Goal: Task Accomplishment & Management: Use online tool/utility

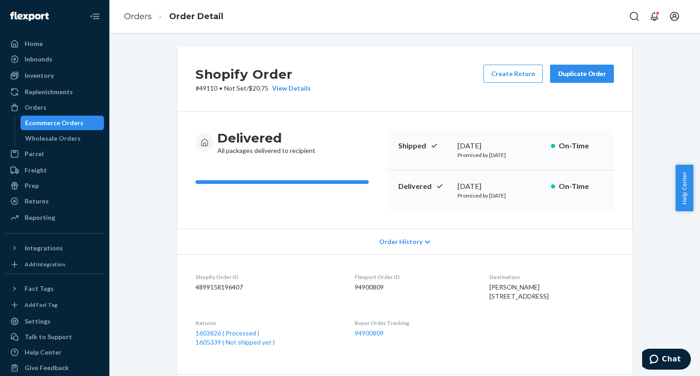
click at [58, 123] on div "Ecommerce Orders" at bounding box center [54, 122] width 58 height 9
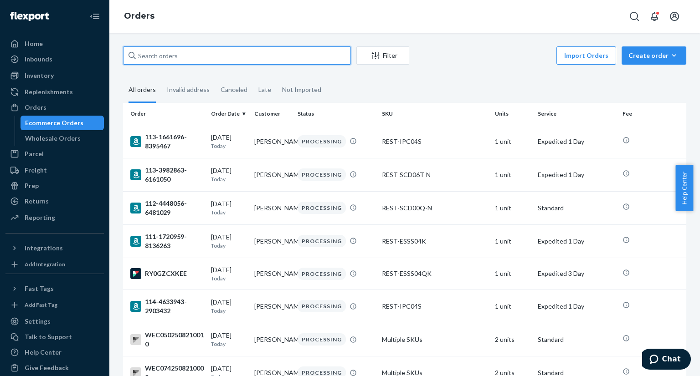
click at [238, 56] on input "text" at bounding box center [237, 55] width 228 height 18
paste input "US25339311"
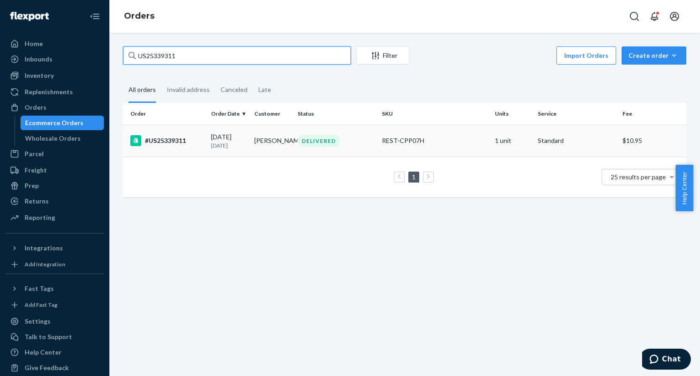
type input "US25339311"
click at [191, 154] on td "#US25339311" at bounding box center [165, 141] width 84 height 32
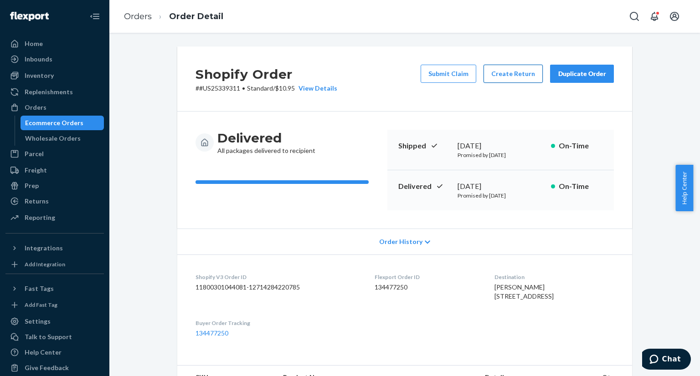
click at [519, 81] on button "Create Return" at bounding box center [512, 74] width 59 height 18
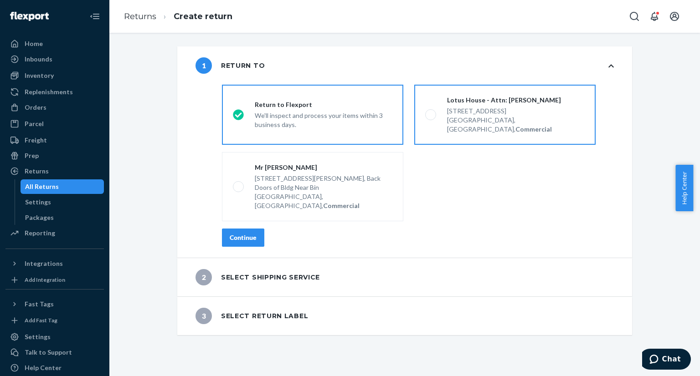
click at [425, 112] on span at bounding box center [430, 114] width 11 height 11
click at [425, 112] on input "Lotus House - Attn: [PERSON_NAME] [STREET_ADDRESS], Commercial" at bounding box center [428, 115] width 6 height 6
radio input "true"
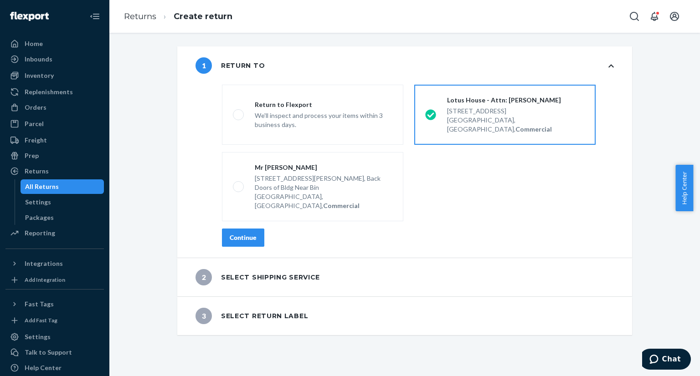
click at [231, 233] on div "Continue" at bounding box center [243, 237] width 27 height 9
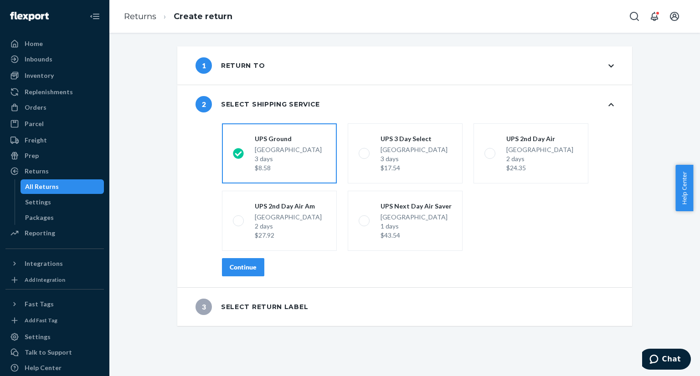
click at [233, 269] on div "Continue" at bounding box center [243, 267] width 27 height 9
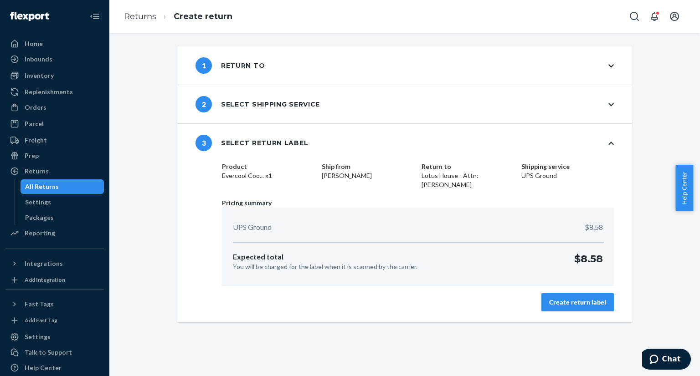
drag, startPoint x: 574, startPoint y: 303, endPoint x: 408, endPoint y: 207, distance: 191.3
click at [573, 303] on div "Create return label" at bounding box center [577, 302] width 57 height 9
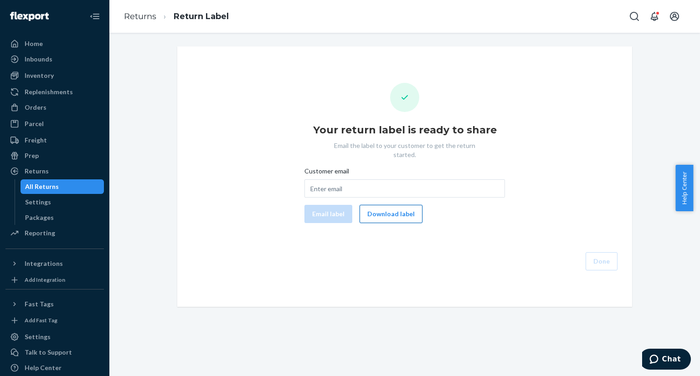
click at [392, 205] on button "Download label" at bounding box center [390, 214] width 63 height 18
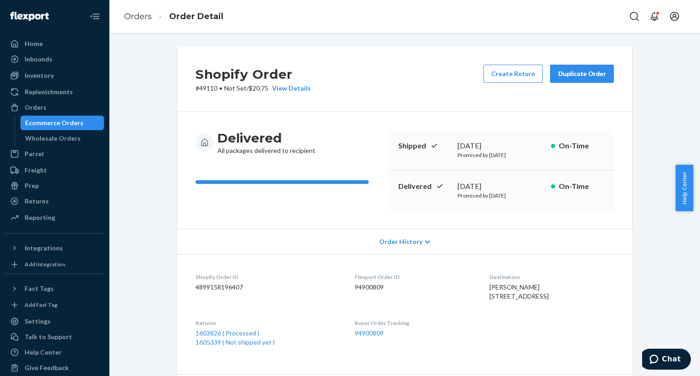
click at [77, 124] on div "Ecommerce Orders" at bounding box center [54, 122] width 58 height 9
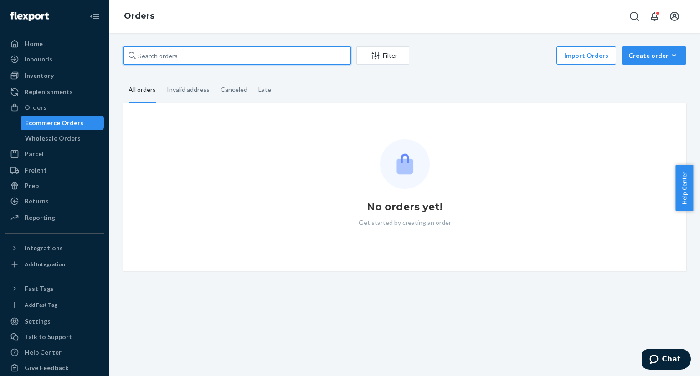
click at [304, 55] on input "text" at bounding box center [237, 55] width 228 height 18
paste input "US25337082"
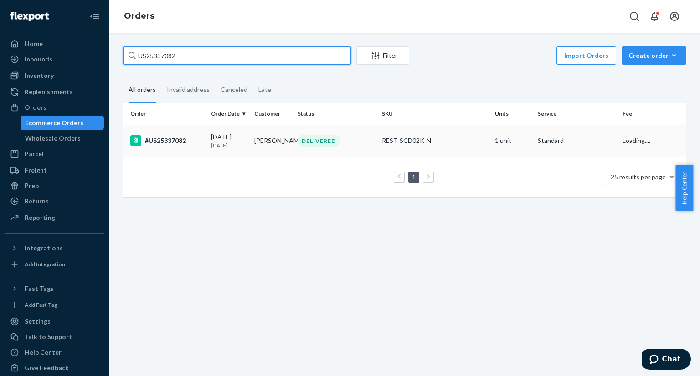
type input "US25337082"
click at [197, 135] on div "#US25337082" at bounding box center [166, 140] width 73 height 11
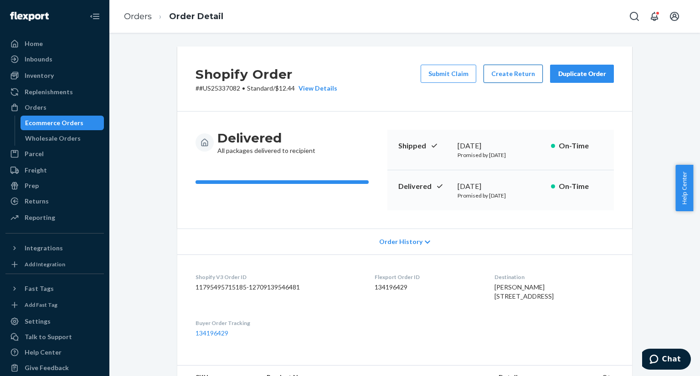
click at [507, 74] on button "Create Return" at bounding box center [512, 74] width 59 height 18
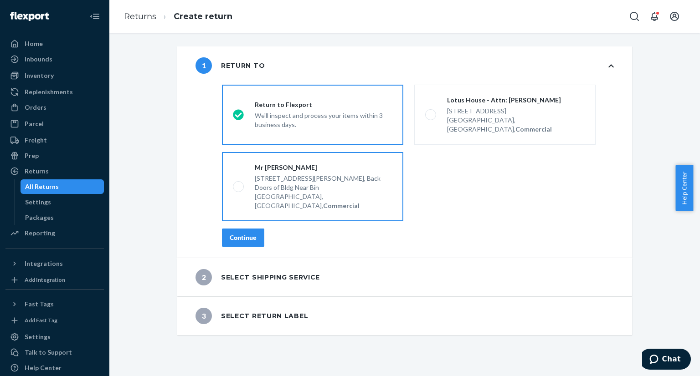
drag, startPoint x: 429, startPoint y: 111, endPoint x: 332, endPoint y: 159, distance: 108.4
click at [426, 111] on span at bounding box center [430, 114] width 11 height 11
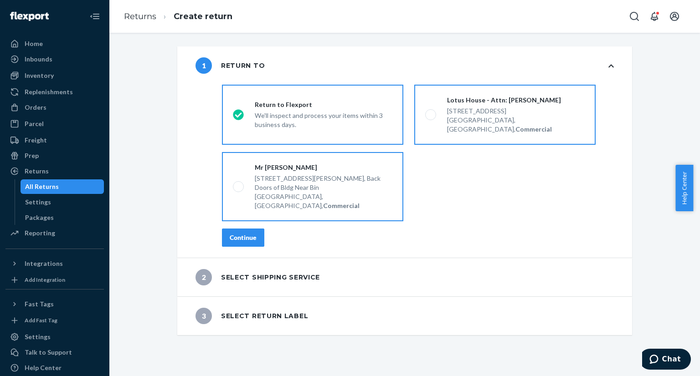
click at [426, 112] on input "Lotus House - Attn: Victoria Varela 217 NW 15th St, Miami, FL 33136, US, Commer…" at bounding box center [428, 115] width 6 height 6
radio input "true"
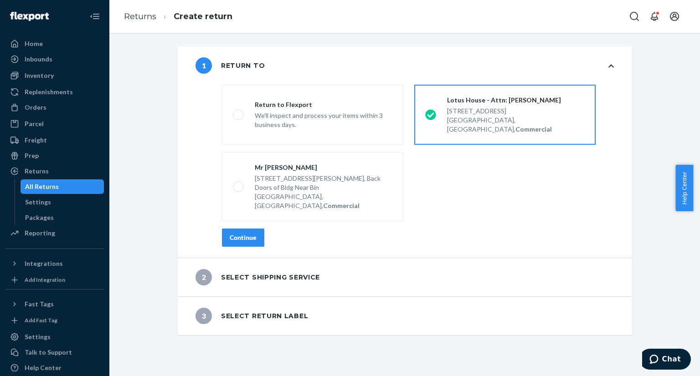
click at [237, 233] on div "Continue" at bounding box center [243, 237] width 27 height 9
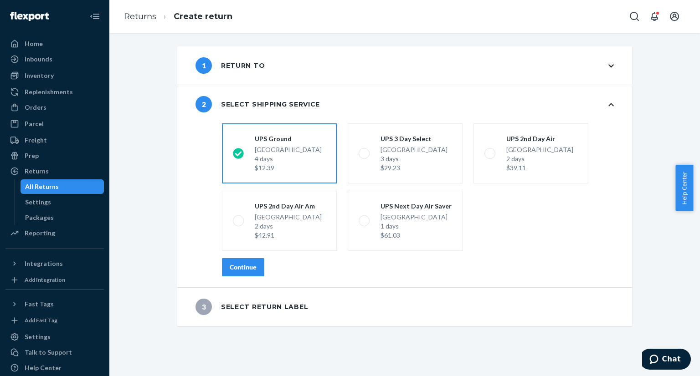
click at [241, 270] on div "Continue" at bounding box center [243, 267] width 27 height 9
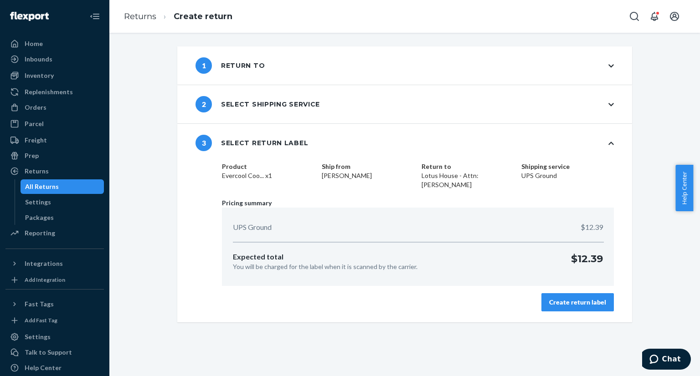
click at [565, 305] on div "Create return label" at bounding box center [577, 302] width 57 height 9
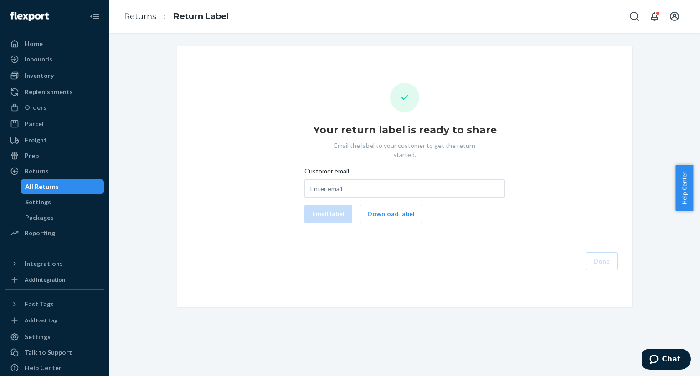
click at [385, 206] on button "Download label" at bounding box center [390, 214] width 63 height 18
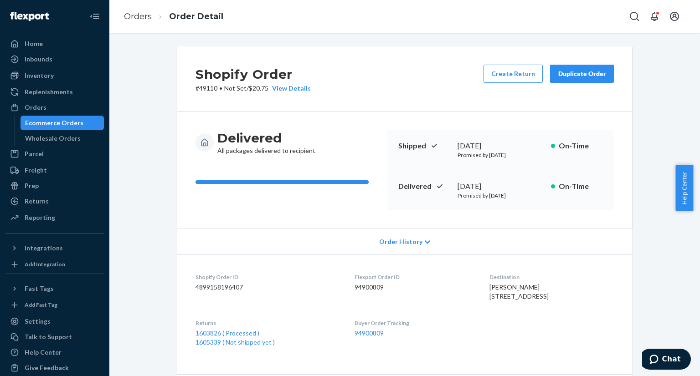
click at [69, 120] on div "Ecommerce Orders" at bounding box center [54, 122] width 58 height 9
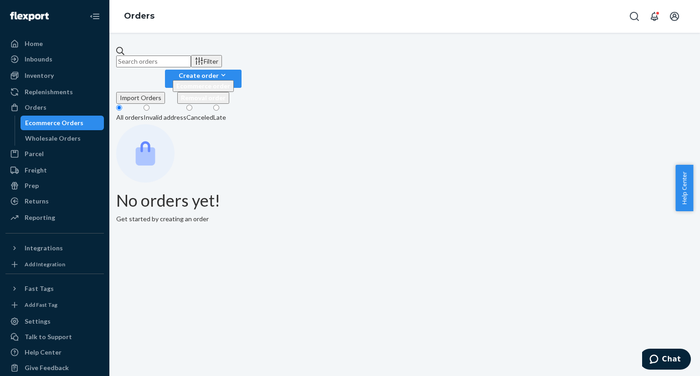
click at [191, 56] on input "text" at bounding box center [153, 62] width 75 height 12
paste input "[URL][DOMAIN_NAME]"
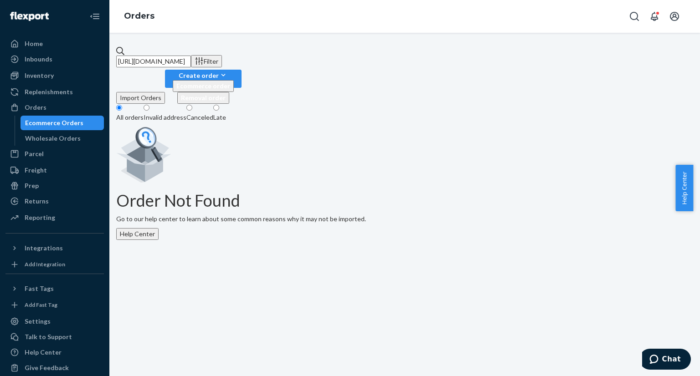
type input "[URL][DOMAIN_NAME]"
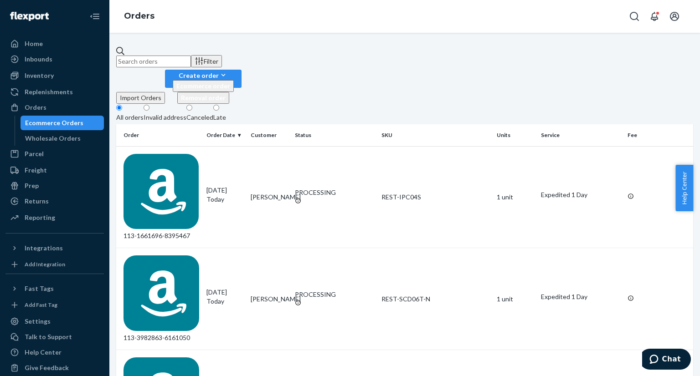
click at [191, 57] on input "text" at bounding box center [153, 62] width 75 height 12
paste input "PD2371080"
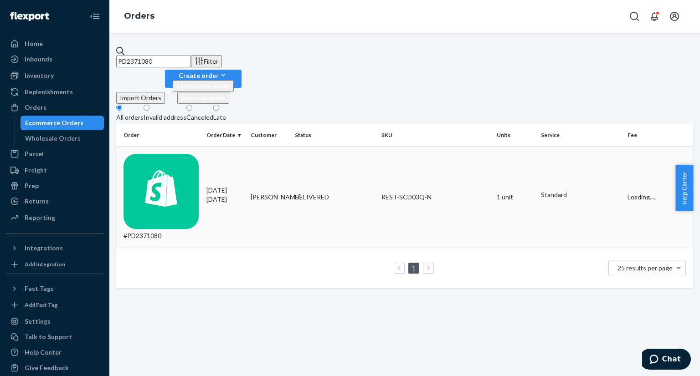
type input "PD2371080"
click at [184, 148] on td "#PD2371080" at bounding box center [159, 197] width 87 height 102
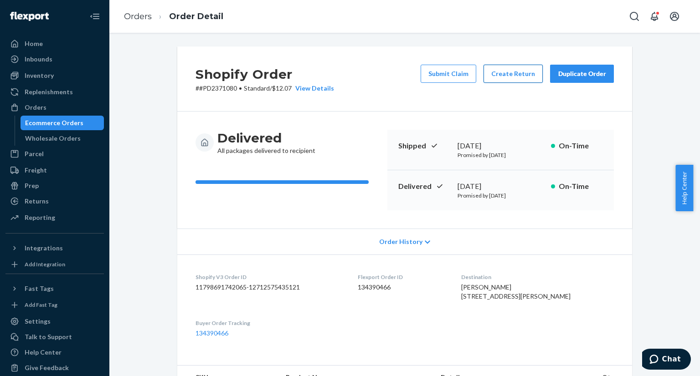
click at [494, 77] on button "Create Return" at bounding box center [512, 74] width 59 height 18
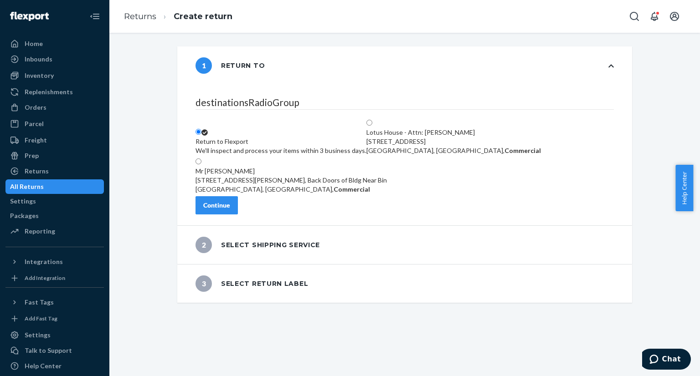
click at [372, 119] on span at bounding box center [372, 123] width 0 height 8
click at [372, 120] on input "Lotus House - Attn: [PERSON_NAME] [STREET_ADDRESS], Commercial" at bounding box center [369, 123] width 6 height 6
radio input "true"
click at [230, 210] on div "Continue" at bounding box center [216, 205] width 27 height 9
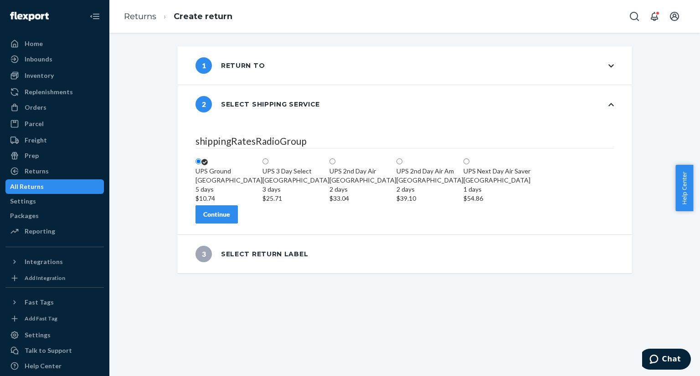
click at [230, 219] on div "Continue" at bounding box center [216, 214] width 27 height 9
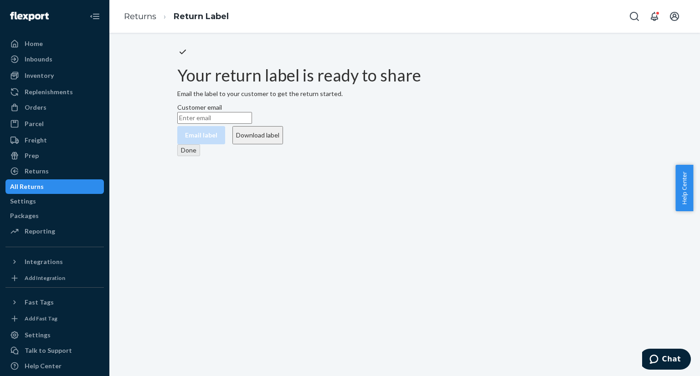
click at [283, 144] on button "Download label" at bounding box center [257, 135] width 51 height 18
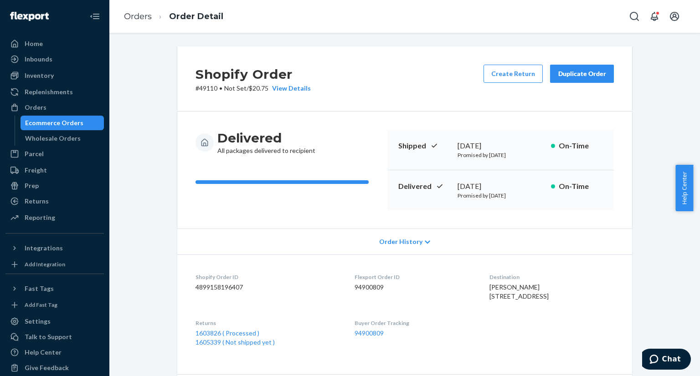
click at [87, 121] on div "Ecommerce Orders" at bounding box center [62, 123] width 82 height 13
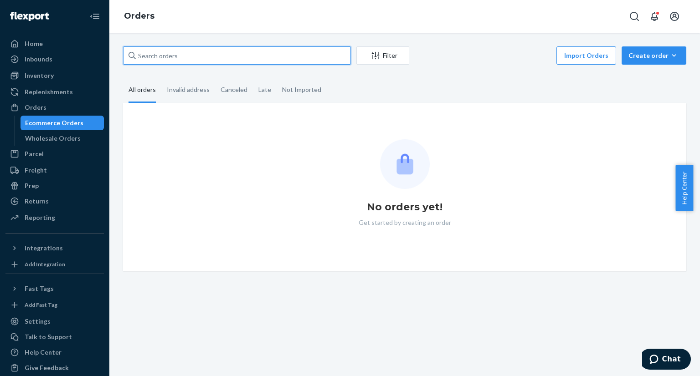
click at [204, 56] on input "text" at bounding box center [237, 55] width 228 height 18
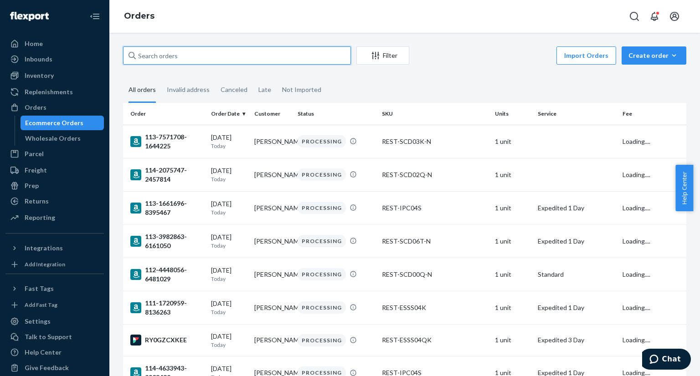
paste input "US25333899"
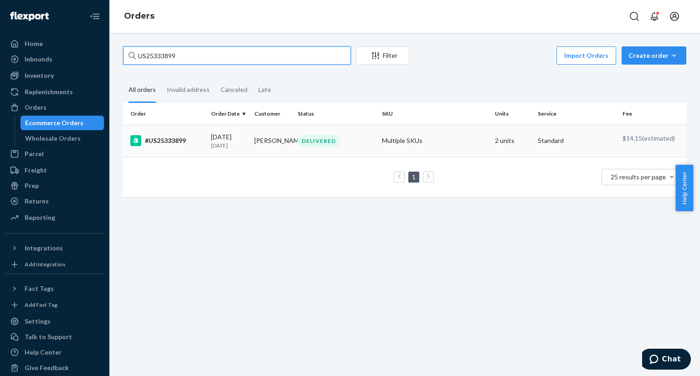
type input "US25333899"
click at [188, 148] on td "#US25333899" at bounding box center [165, 141] width 84 height 32
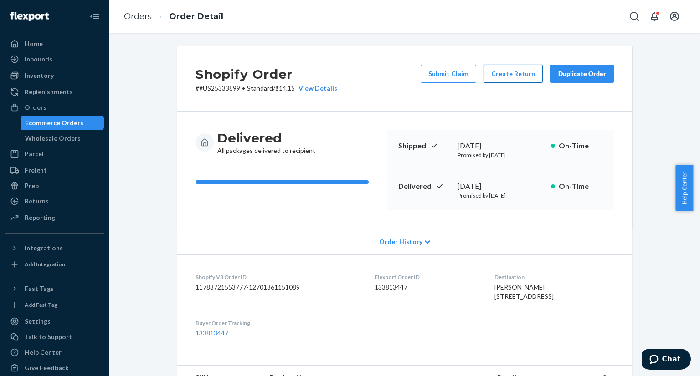
click at [500, 79] on button "Create Return" at bounding box center [512, 74] width 59 height 18
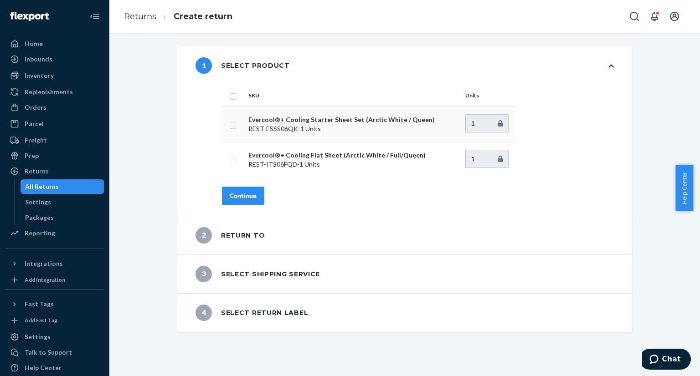
drag, startPoint x: 231, startPoint y: 122, endPoint x: 233, endPoint y: 139, distance: 17.4
click at [231, 122] on input "checkbox" at bounding box center [232, 125] width 7 height 10
checkbox input "true"
click at [251, 191] on div "Continue" at bounding box center [243, 195] width 27 height 9
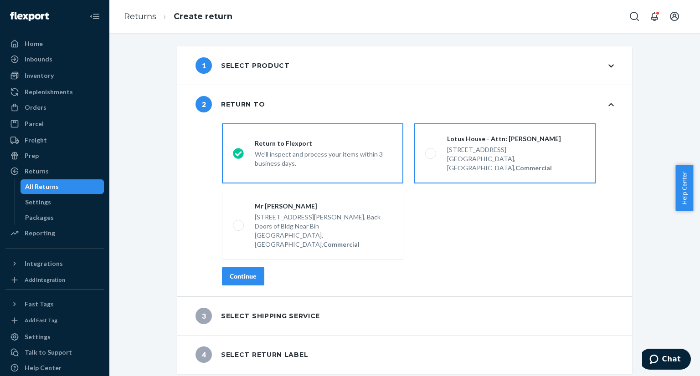
click at [425, 152] on span at bounding box center [430, 153] width 11 height 11
click at [425, 152] on input "Lotus House - Attn: [PERSON_NAME] [STREET_ADDRESS], Commercial" at bounding box center [428, 154] width 6 height 6
radio input "true"
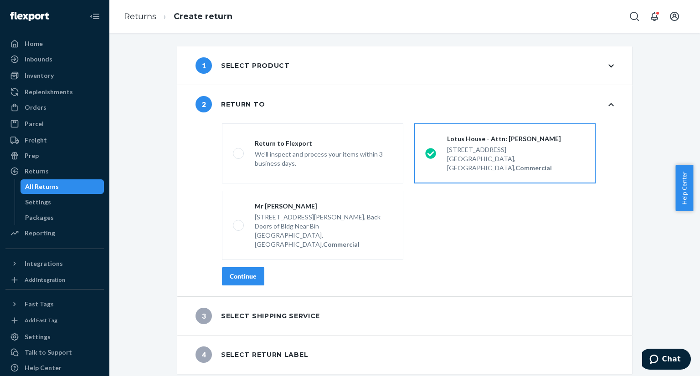
click at [242, 272] on div "Continue" at bounding box center [243, 276] width 27 height 9
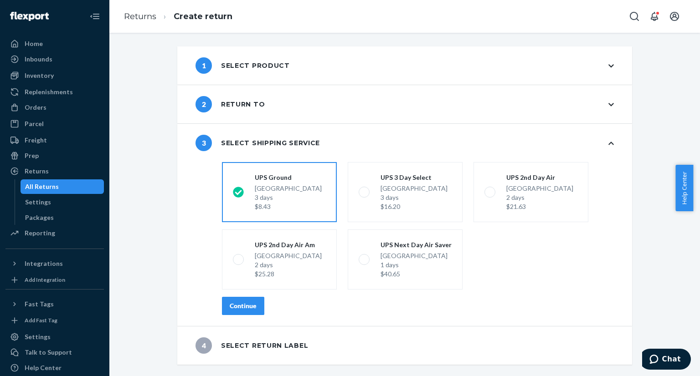
click at [235, 303] on div "Continue" at bounding box center [243, 306] width 27 height 9
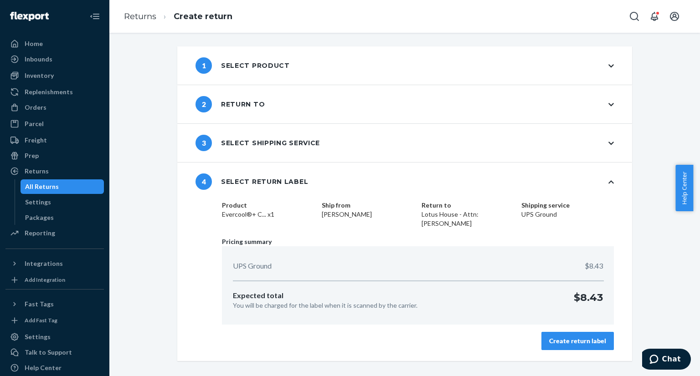
click at [580, 338] on div "Create return label" at bounding box center [577, 341] width 57 height 9
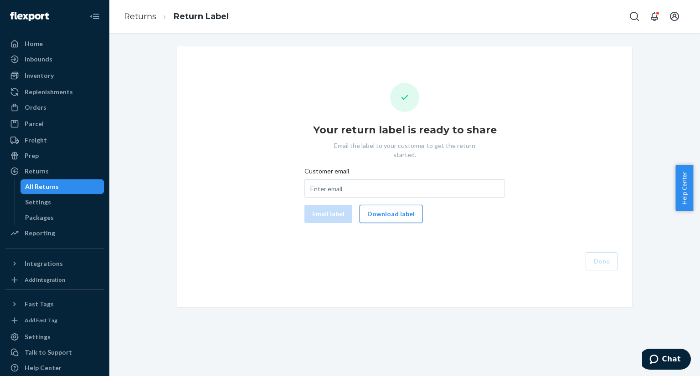
click at [372, 210] on button "Download label" at bounding box center [390, 214] width 63 height 18
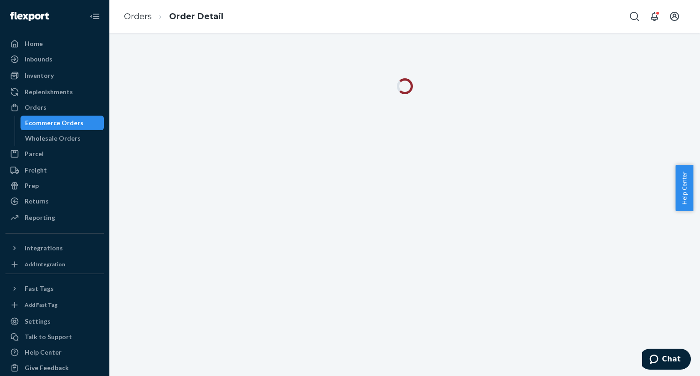
click at [53, 120] on div "Ecommerce Orders" at bounding box center [54, 122] width 58 height 9
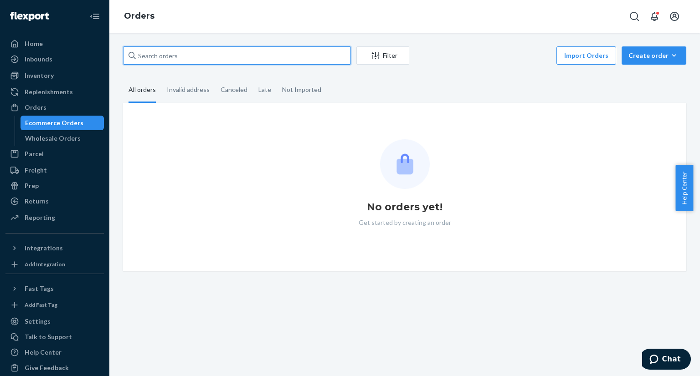
click at [203, 57] on input "text" at bounding box center [237, 55] width 228 height 18
paste input "US25333899"
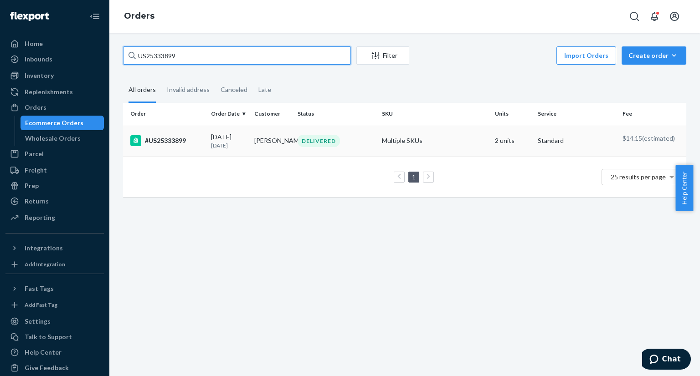
type input "US25333899"
click at [198, 137] on div "#US25333899" at bounding box center [166, 140] width 73 height 11
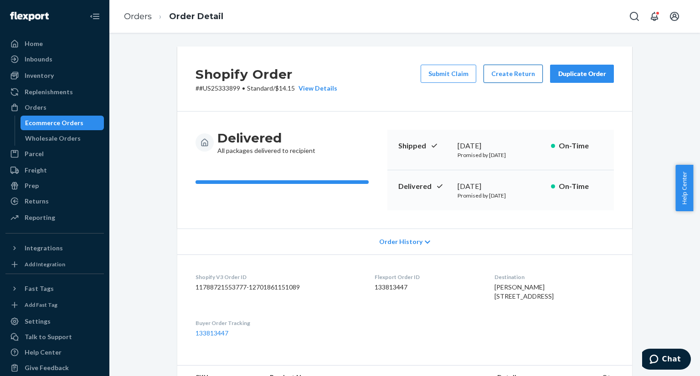
click at [521, 73] on button "Create Return" at bounding box center [512, 74] width 59 height 18
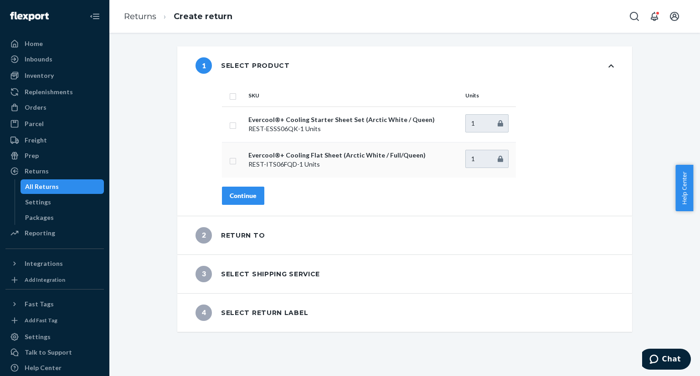
drag, startPoint x: 230, startPoint y: 159, endPoint x: 231, endPoint y: 164, distance: 5.3
click at [230, 159] on input "checkbox" at bounding box center [232, 160] width 7 height 10
checkbox input "true"
click at [240, 200] on div "Continue" at bounding box center [243, 195] width 27 height 9
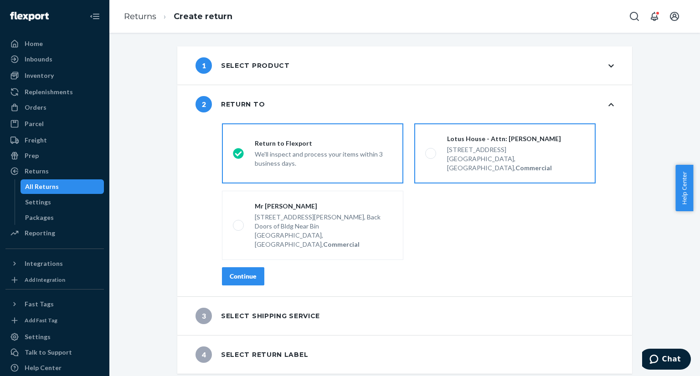
click at [430, 149] on span at bounding box center [430, 153] width 11 height 11
click at [430, 151] on input "Lotus House - Attn: Victoria Varela 217 NW 15th St, Miami, FL 33136, US, Commer…" at bounding box center [428, 154] width 6 height 6
radio input "true"
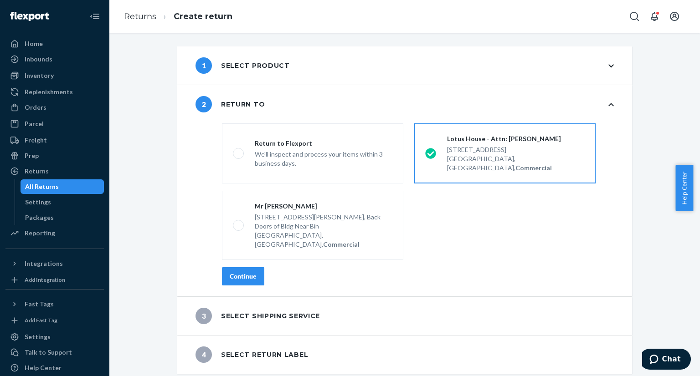
click at [225, 267] on button "Continue" at bounding box center [243, 276] width 42 height 18
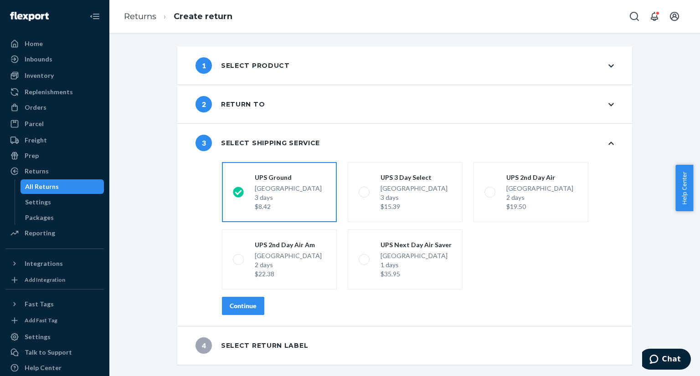
click at [251, 310] on div "Continue" at bounding box center [243, 306] width 27 height 9
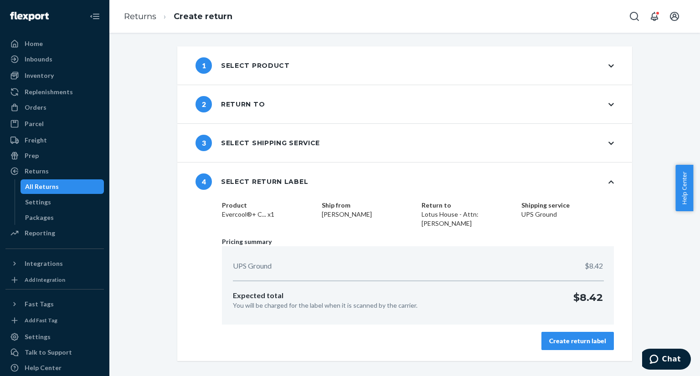
click at [564, 343] on div "Create return label" at bounding box center [577, 341] width 57 height 9
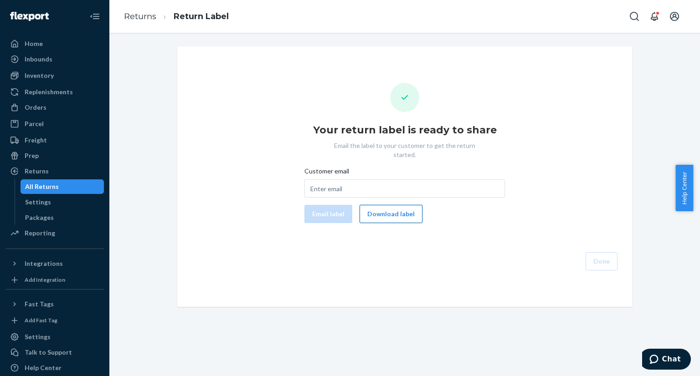
click at [385, 205] on button "Download label" at bounding box center [390, 214] width 63 height 18
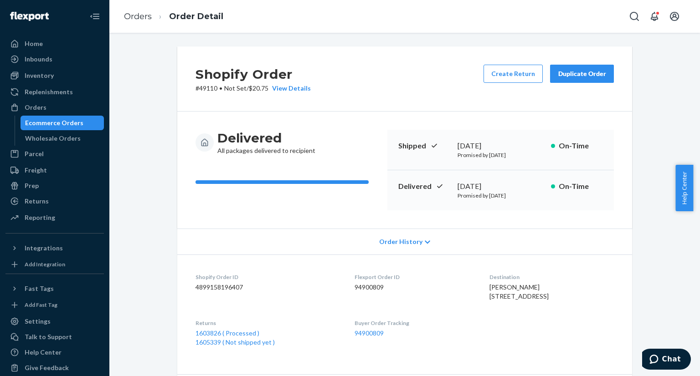
click at [62, 118] on div "Ecommerce Orders" at bounding box center [54, 122] width 58 height 9
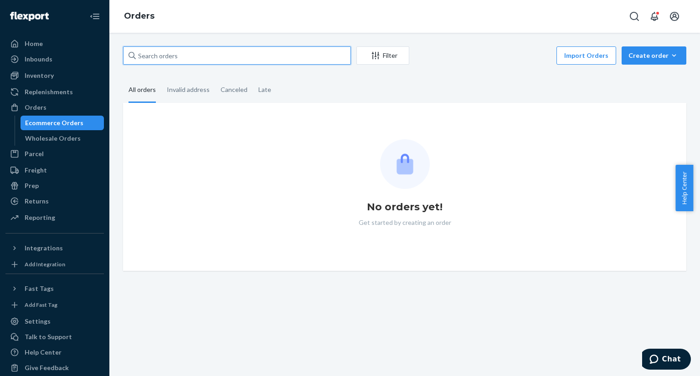
click at [201, 61] on input "text" at bounding box center [237, 55] width 228 height 18
paste input "US25328531"
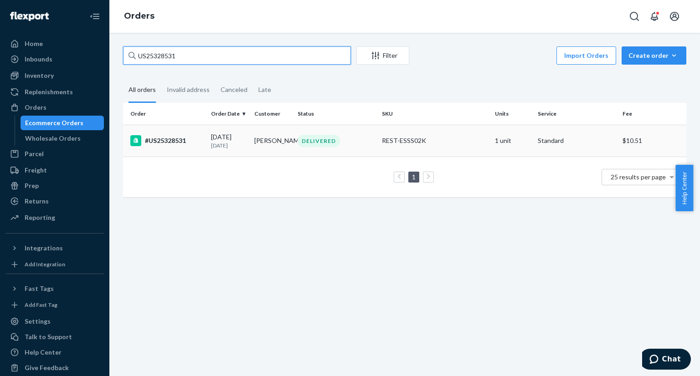
type input "US25328531"
click at [345, 153] on td "DELIVERED" at bounding box center [336, 141] width 84 height 32
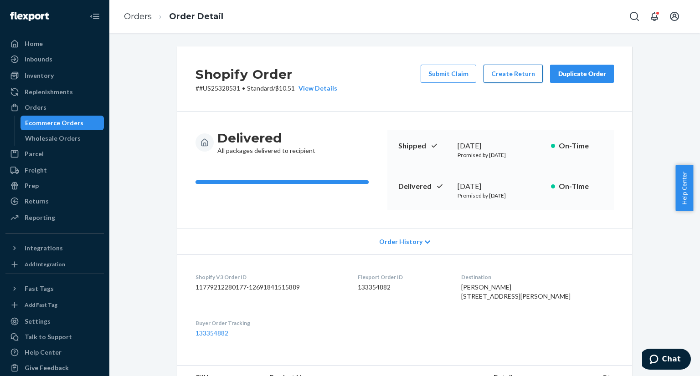
click at [507, 82] on button "Create Return" at bounding box center [512, 74] width 59 height 18
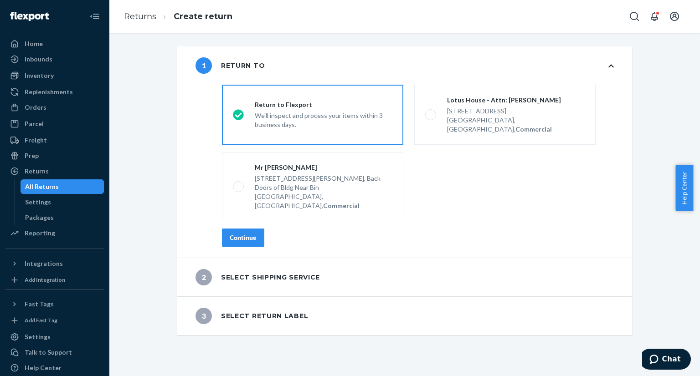
click at [235, 233] on div "Continue" at bounding box center [243, 237] width 27 height 9
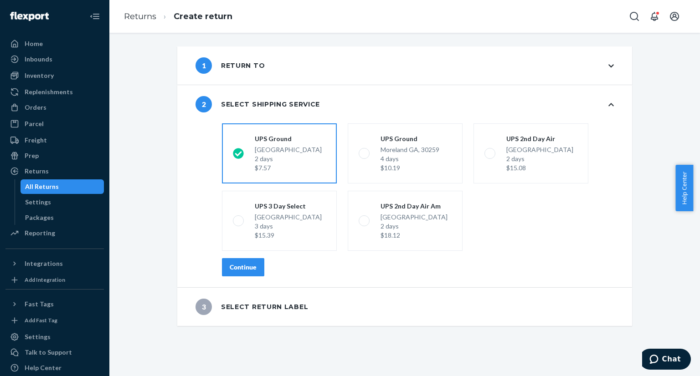
click at [251, 262] on button "Continue" at bounding box center [243, 267] width 42 height 18
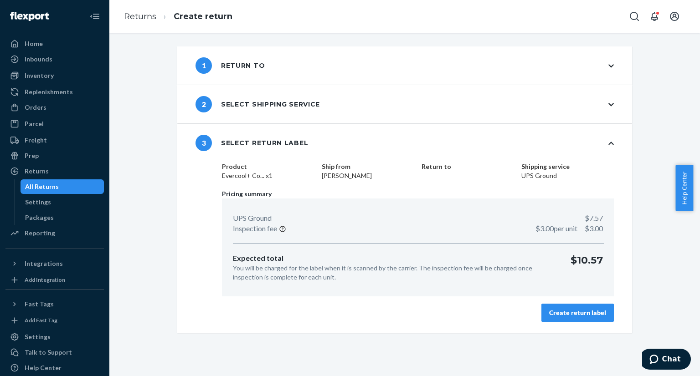
click at [557, 309] on div "Create return label" at bounding box center [577, 312] width 57 height 9
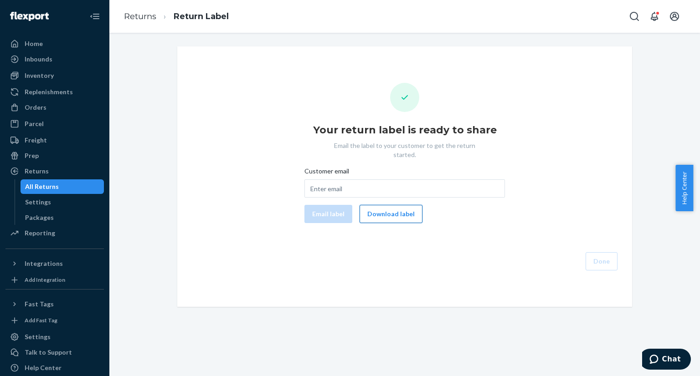
click at [395, 205] on button "Download label" at bounding box center [390, 214] width 63 height 18
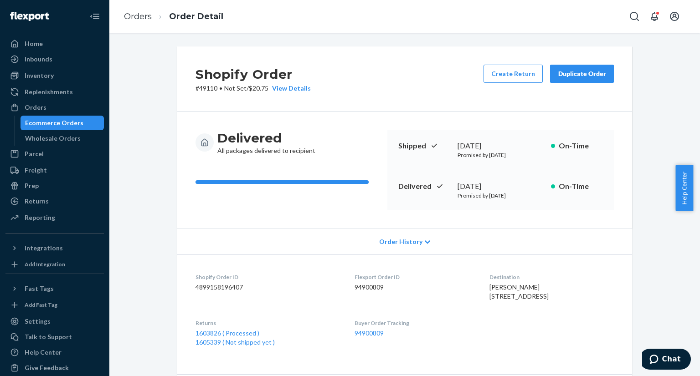
click at [81, 117] on div "Ecommerce Orders" at bounding box center [62, 123] width 82 height 13
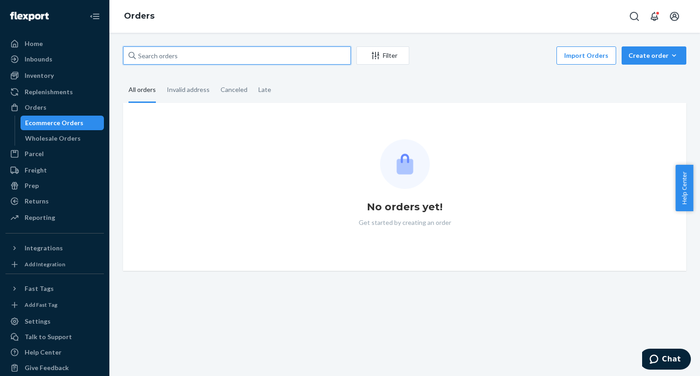
click at [260, 61] on input "text" at bounding box center [237, 55] width 228 height 18
paste input "US25337997"
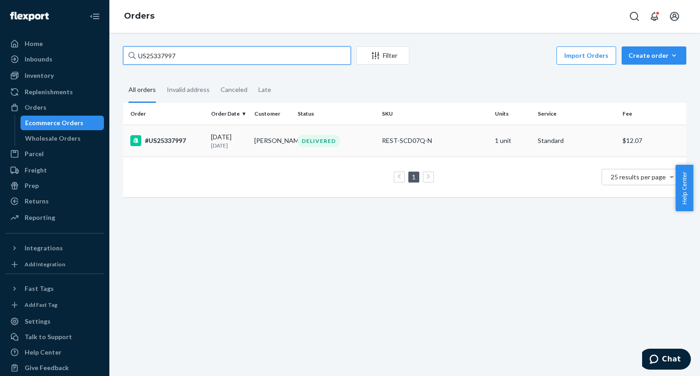
type input "US25337997"
click at [198, 133] on td "#US25337997" at bounding box center [165, 141] width 84 height 32
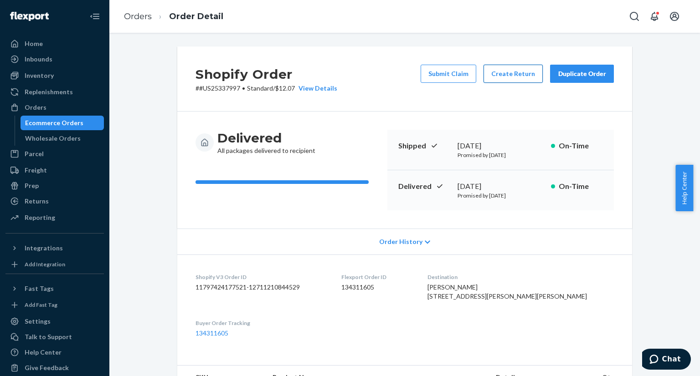
click at [507, 71] on button "Create Return" at bounding box center [512, 74] width 59 height 18
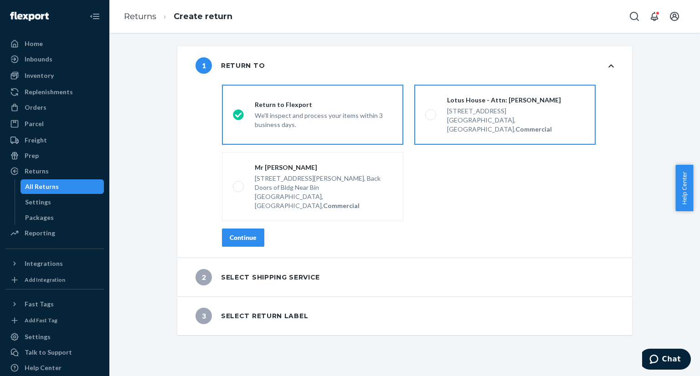
click at [425, 112] on span at bounding box center [430, 114] width 11 height 11
click at [425, 112] on input "Lotus House - Attn: [PERSON_NAME] [STREET_ADDRESS], Commercial" at bounding box center [428, 115] width 6 height 6
radio input "true"
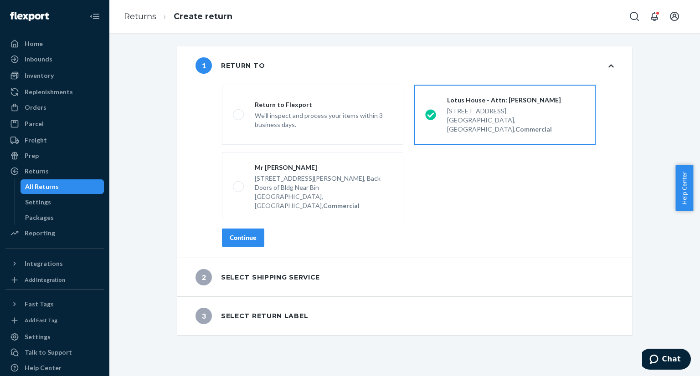
click at [248, 233] on div "Continue" at bounding box center [243, 237] width 27 height 9
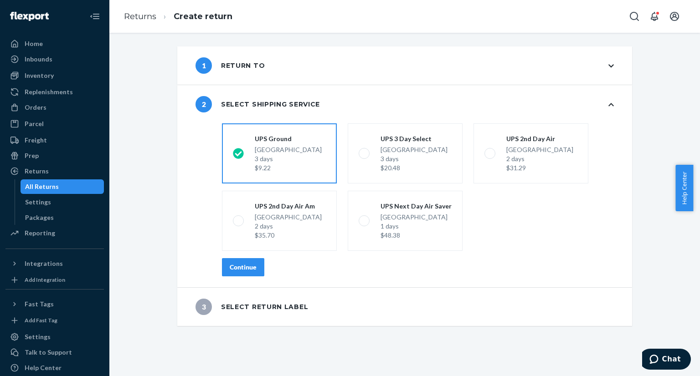
click at [246, 267] on div "Continue" at bounding box center [243, 267] width 27 height 9
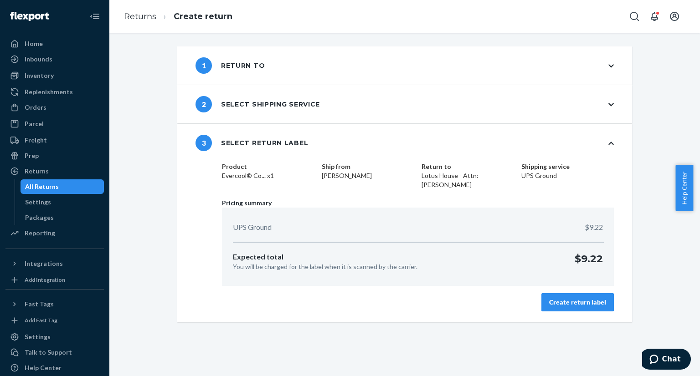
click at [576, 304] on div "Create return label" at bounding box center [577, 302] width 57 height 9
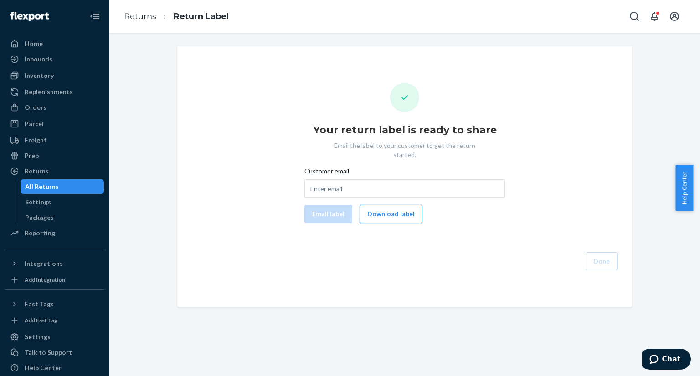
click at [397, 205] on button "Download label" at bounding box center [390, 214] width 63 height 18
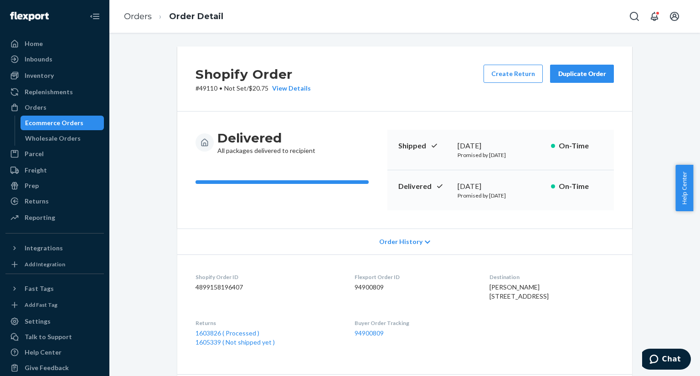
click at [56, 124] on div "Ecommerce Orders" at bounding box center [54, 122] width 58 height 9
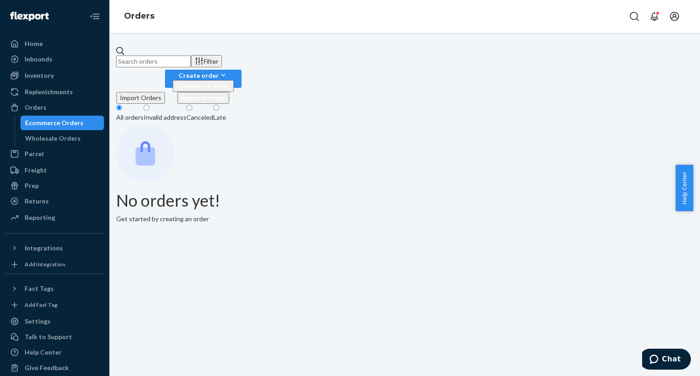
click at [191, 62] on input "text" at bounding box center [153, 62] width 75 height 12
paste input "US25337377"
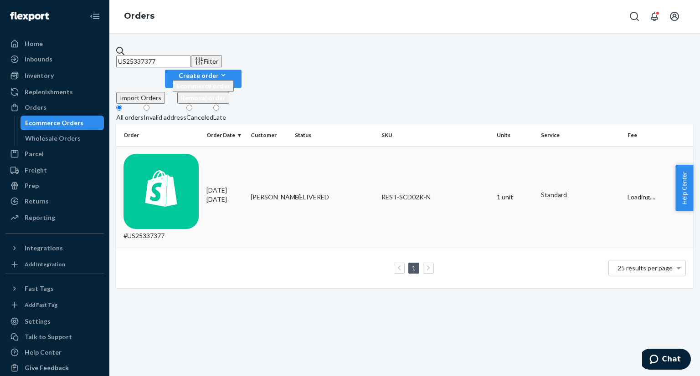
type input "US25337377"
click at [170, 149] on td "#US25337377" at bounding box center [159, 197] width 87 height 102
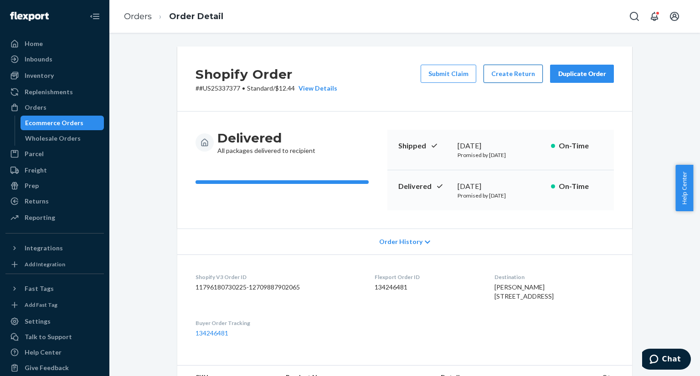
click at [517, 77] on button "Create Return" at bounding box center [512, 74] width 59 height 18
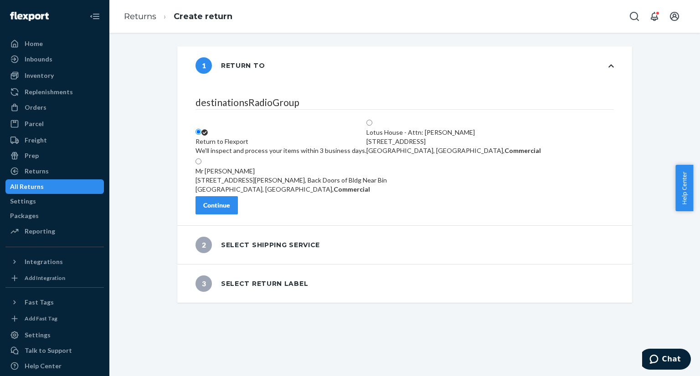
click at [372, 119] on span at bounding box center [372, 123] width 0 height 8
click at [372, 120] on input "Lotus House - Attn: [PERSON_NAME] [STREET_ADDRESS], Commercial" at bounding box center [369, 123] width 6 height 6
radio input "true"
click at [228, 210] on div "Continue" at bounding box center [216, 205] width 27 height 9
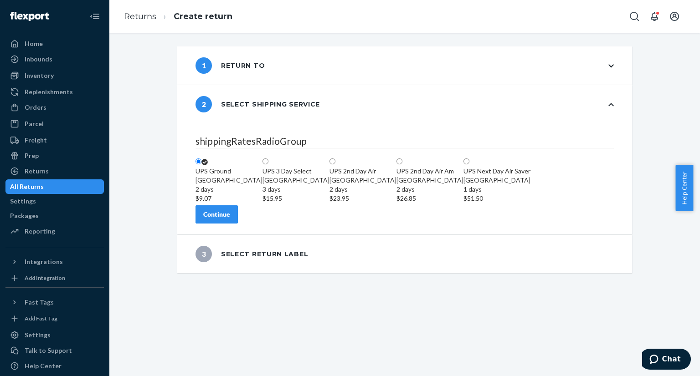
click at [238, 224] on button "Continue" at bounding box center [216, 214] width 42 height 18
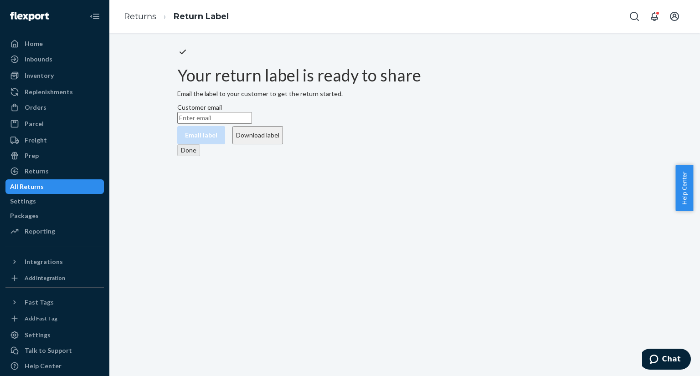
click at [283, 144] on button "Download label" at bounding box center [257, 135] width 51 height 18
